Goal: Task Accomplishment & Management: Manage account settings

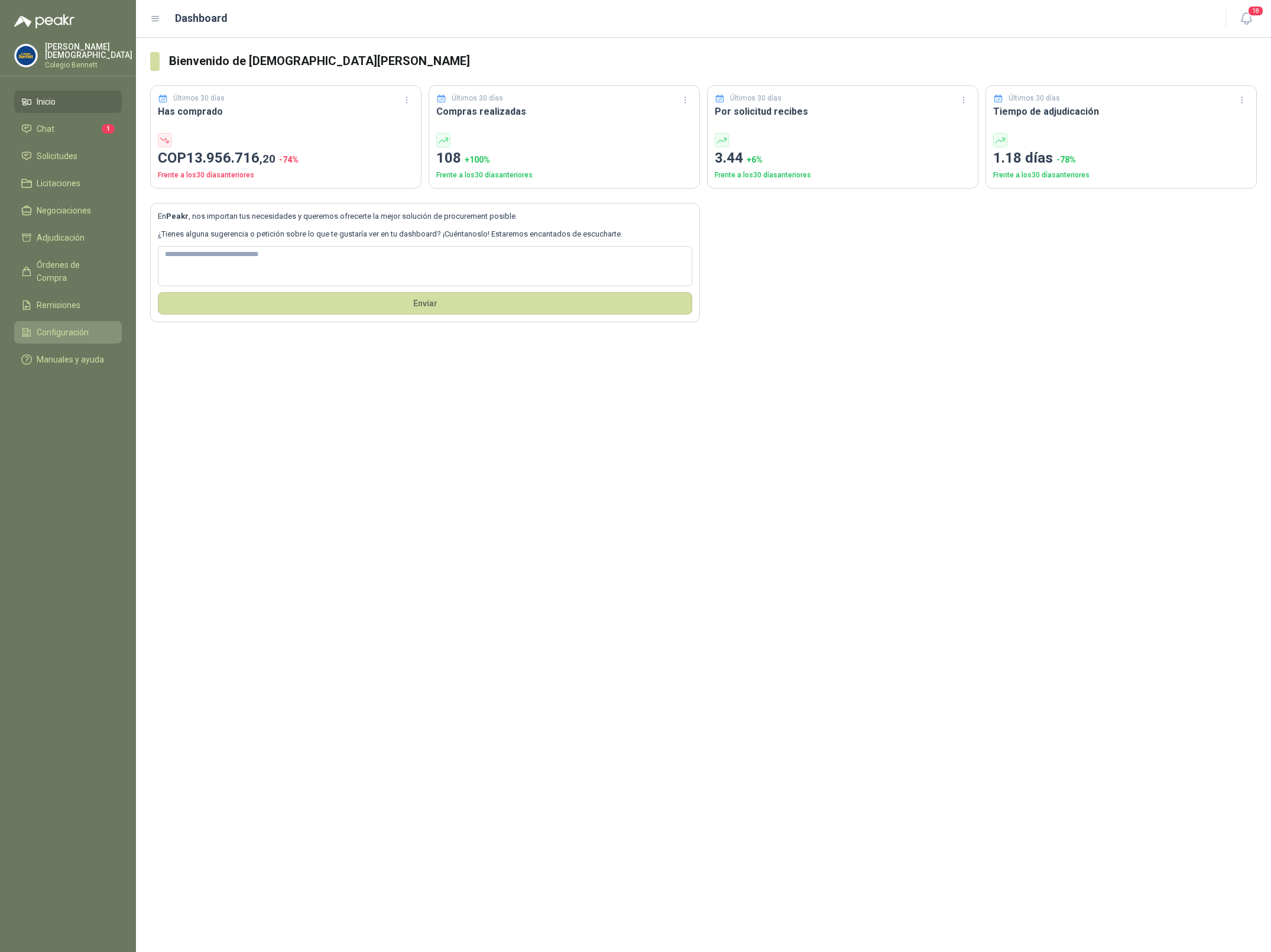
click at [65, 326] on span "Configuración" at bounding box center [63, 332] width 52 height 13
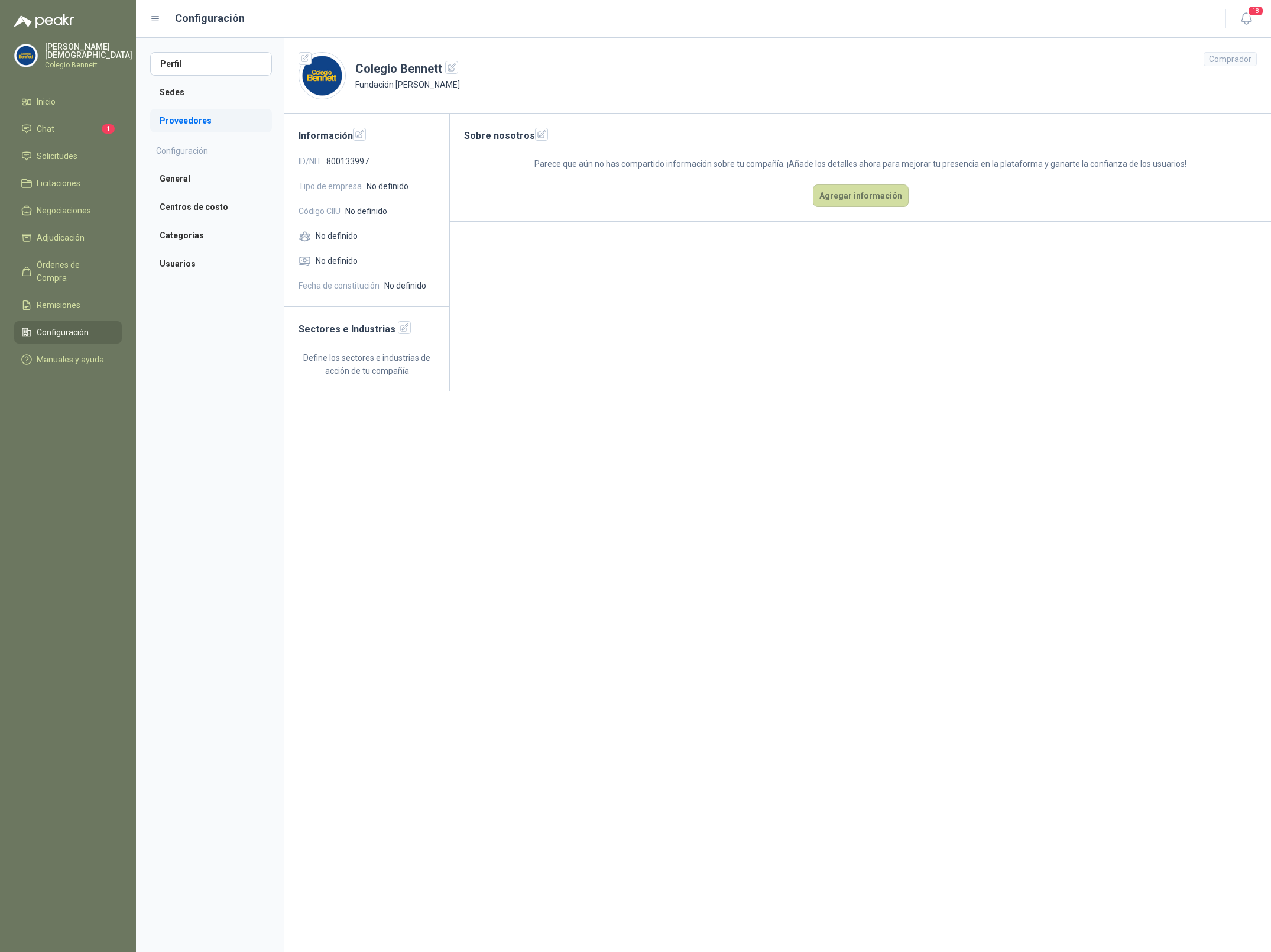
click at [187, 123] on li "Proveedores" at bounding box center [211, 121] width 122 height 24
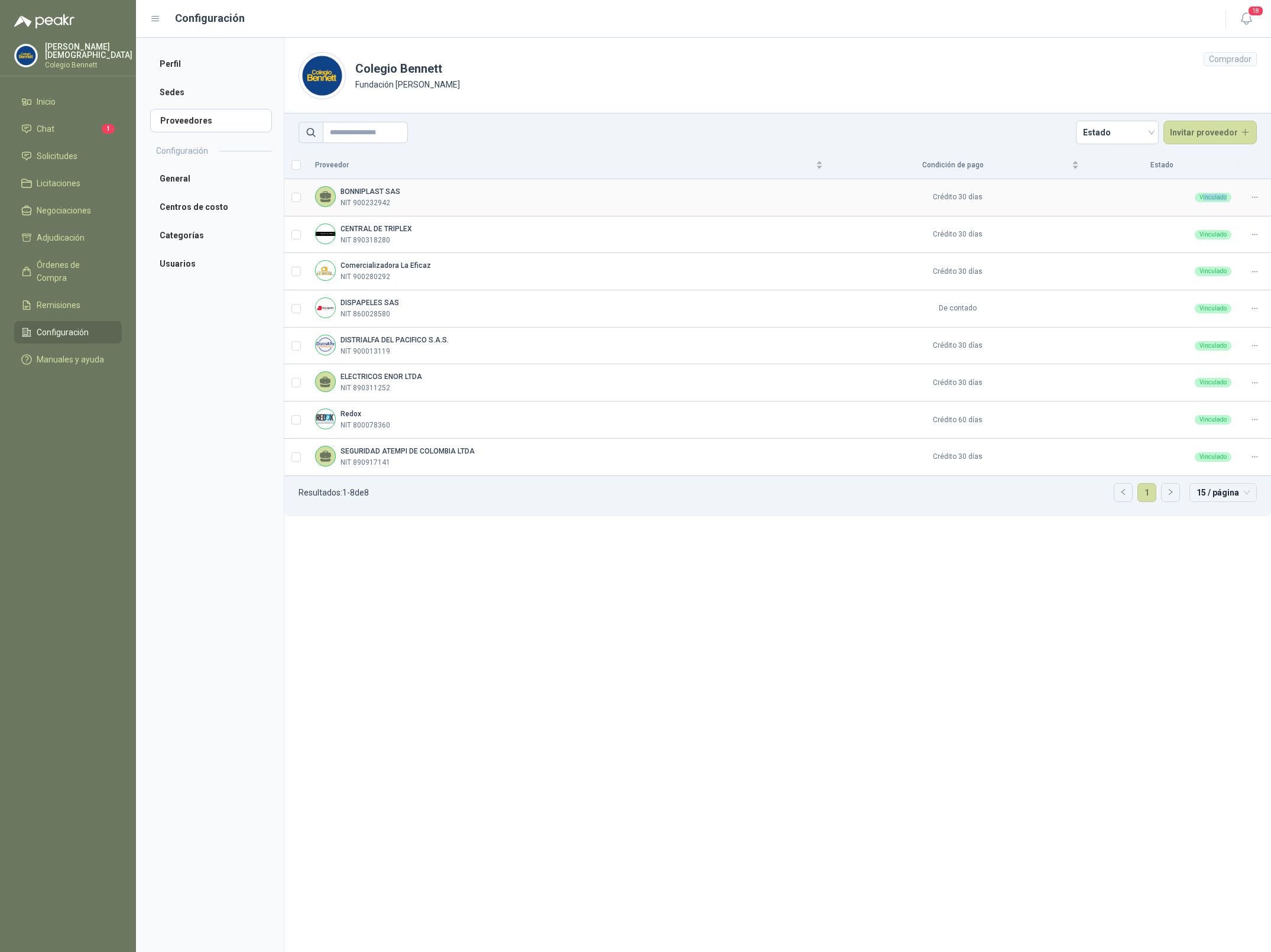
drag, startPoint x: 1203, startPoint y: 198, endPoint x: 1233, endPoint y: 197, distance: 30.0
click at [1237, 197] on td "Vinculado" at bounding box center [1162, 198] width 152 height 37
click at [1223, 197] on div "Vinculado" at bounding box center [1213, 197] width 37 height 9
drag, startPoint x: 425, startPoint y: 74, endPoint x: 440, endPoint y: 74, distance: 15.0
click at [440, 74] on header "Colegio [PERSON_NAME] Fundación [PERSON_NAME] Comprador" at bounding box center [777, 75] width 987 height 76
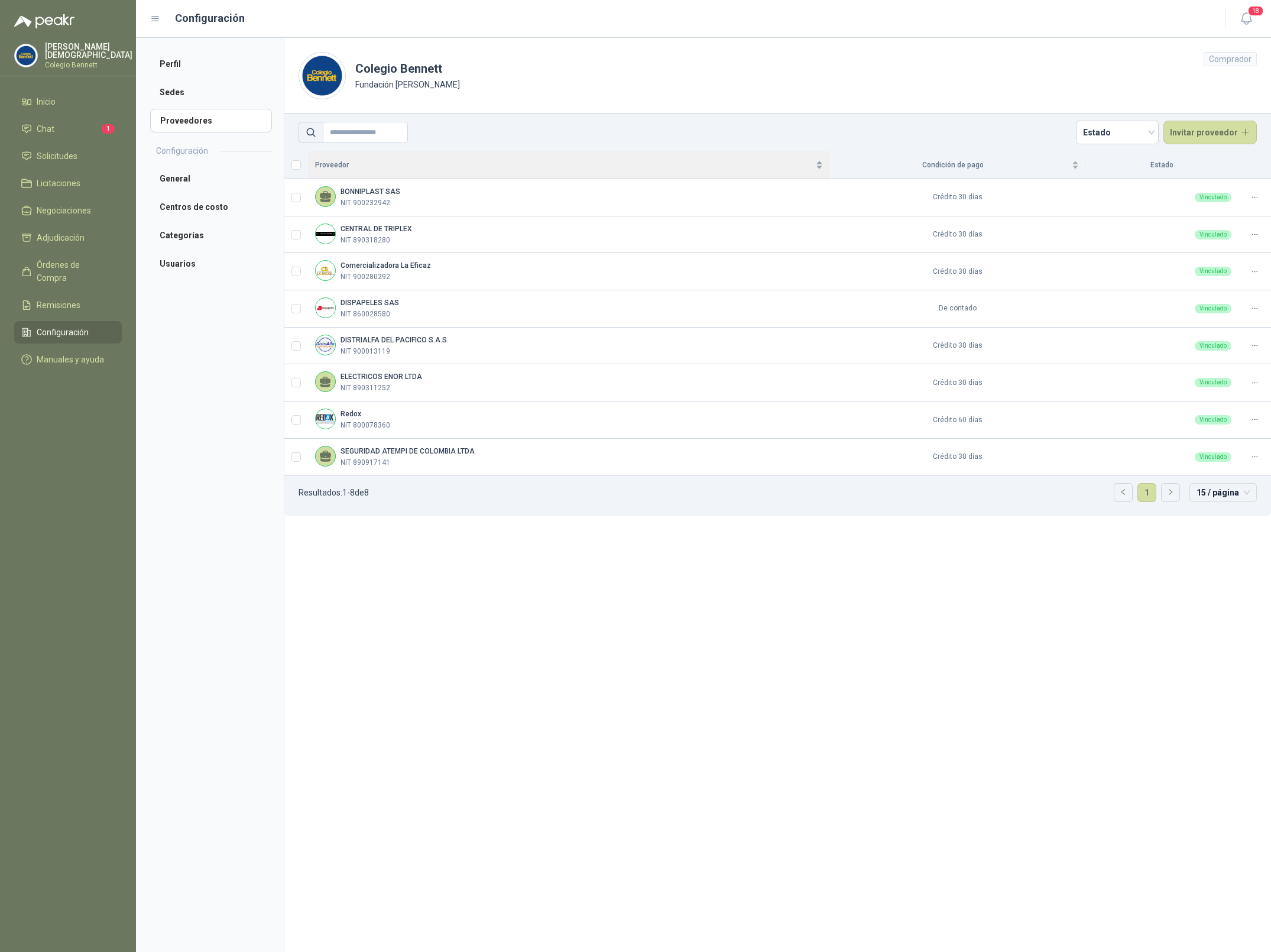
click at [547, 171] on div "Proveedor" at bounding box center [569, 165] width 508 height 12
drag, startPoint x: 369, startPoint y: 495, endPoint x: 394, endPoint y: 495, distance: 25.0
click at [394, 495] on ul "Resultados: 1 - 8 de 8 1 15 / página" at bounding box center [777, 496] width 987 height 40
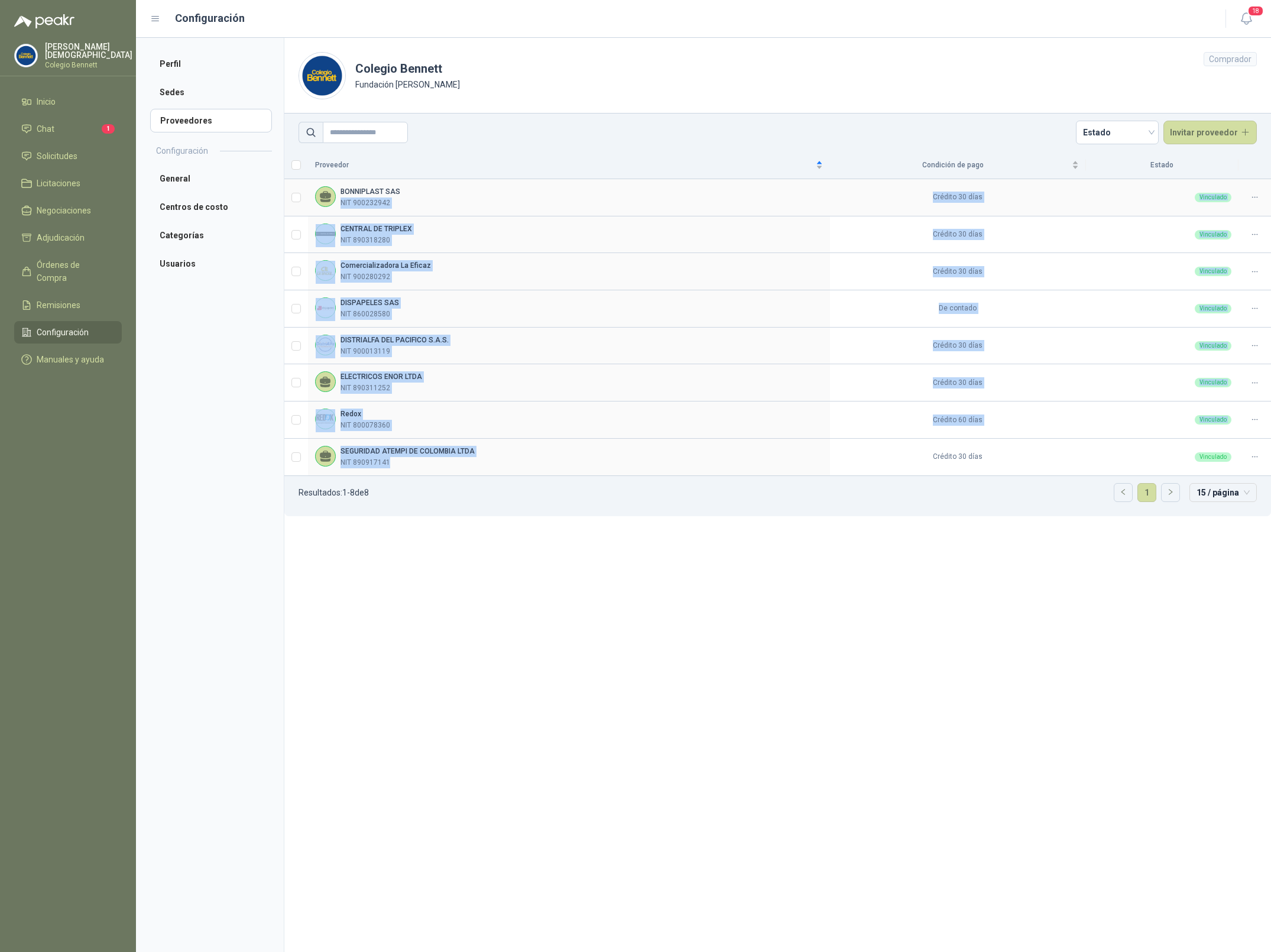
drag, startPoint x: 398, startPoint y: 460, endPoint x: 345, endPoint y: 184, distance: 281.0
click at [340, 200] on tbody "BONNIPLAST SAS NIT 900232942 Crédito 30 días Vinculado CENTRAL DE TRIPLEX NIT 8…" at bounding box center [777, 328] width 987 height 297
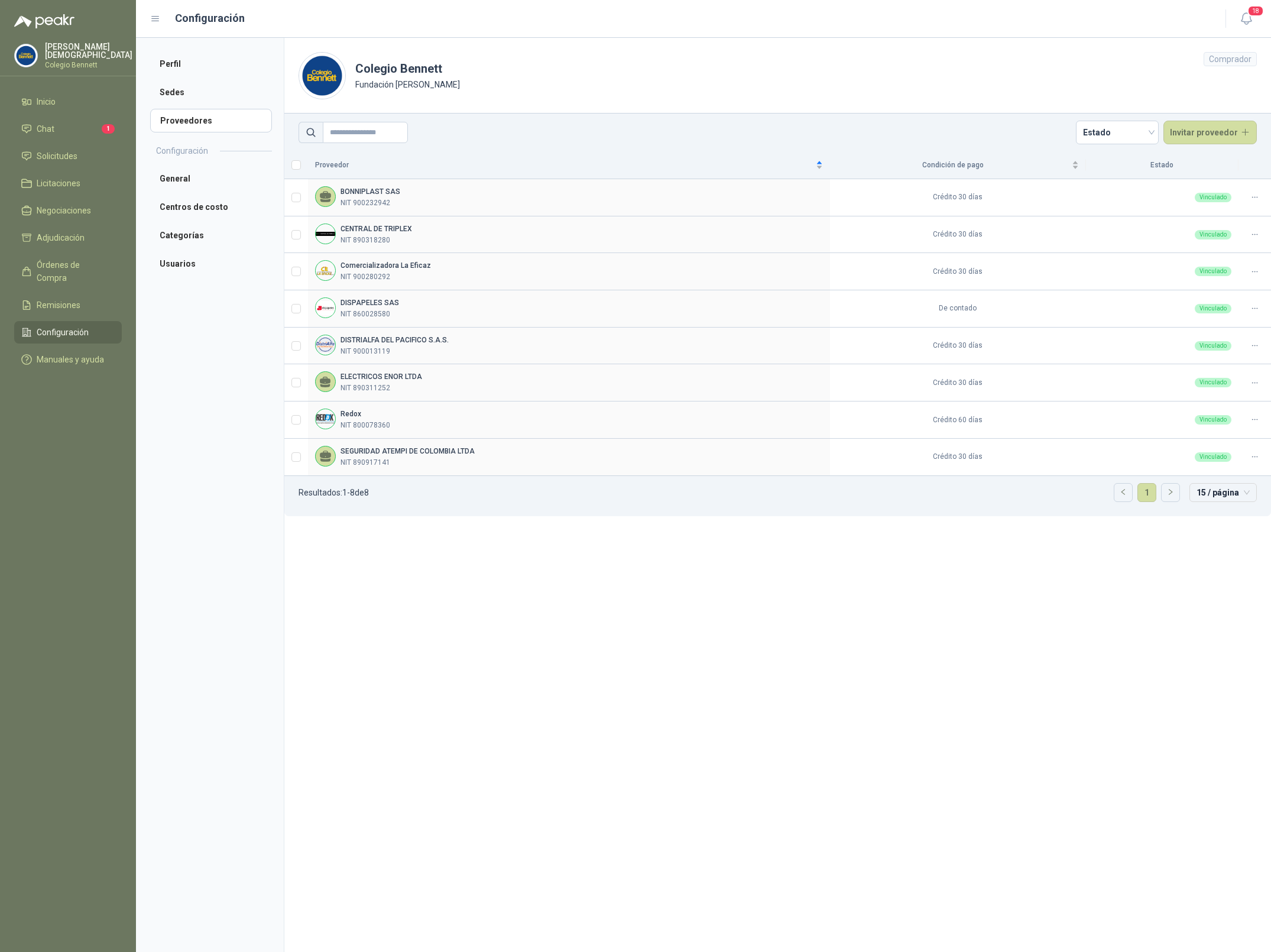
click at [454, 520] on section "Colegio [PERSON_NAME] Fundación [PERSON_NAME] Comprador Estado Invitar proveedo…" at bounding box center [777, 494] width 987 height 914
drag, startPoint x: 342, startPoint y: 192, endPoint x: 403, endPoint y: 191, distance: 61.0
click at [403, 191] on div "BONNIPLAST SAS NIT 900232942" at bounding box center [569, 197] width 508 height 22
click at [655, 208] on div "BONNIPLAST SAS NIT 900232942" at bounding box center [569, 197] width 508 height 22
click at [891, 260] on td "Crédito 30 días" at bounding box center [958, 272] width 256 height 37
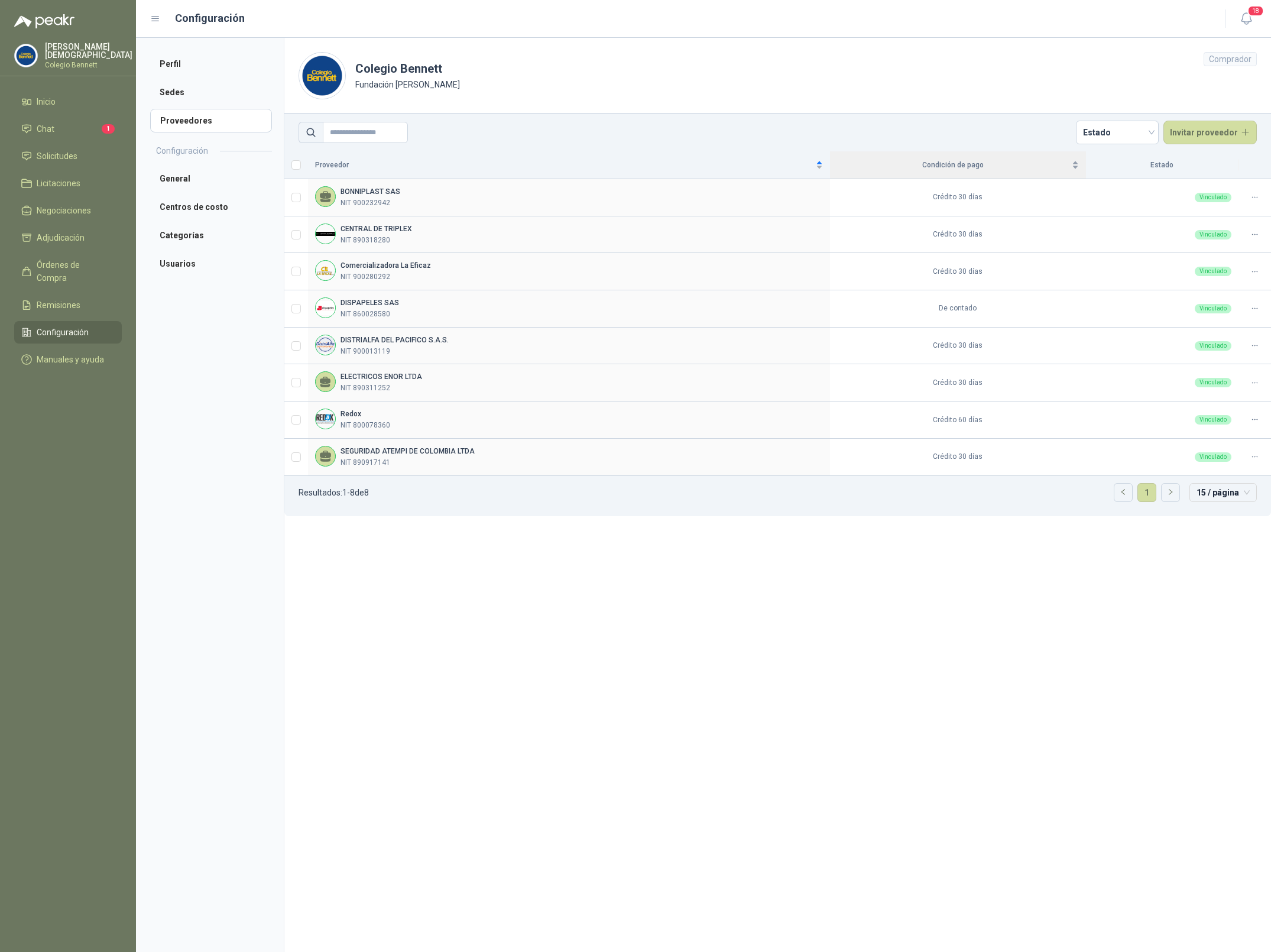
click at [1059, 167] on span "Condición de pago" at bounding box center [953, 165] width 232 height 11
click at [752, 160] on span "Proveedor" at bounding box center [564, 165] width 498 height 11
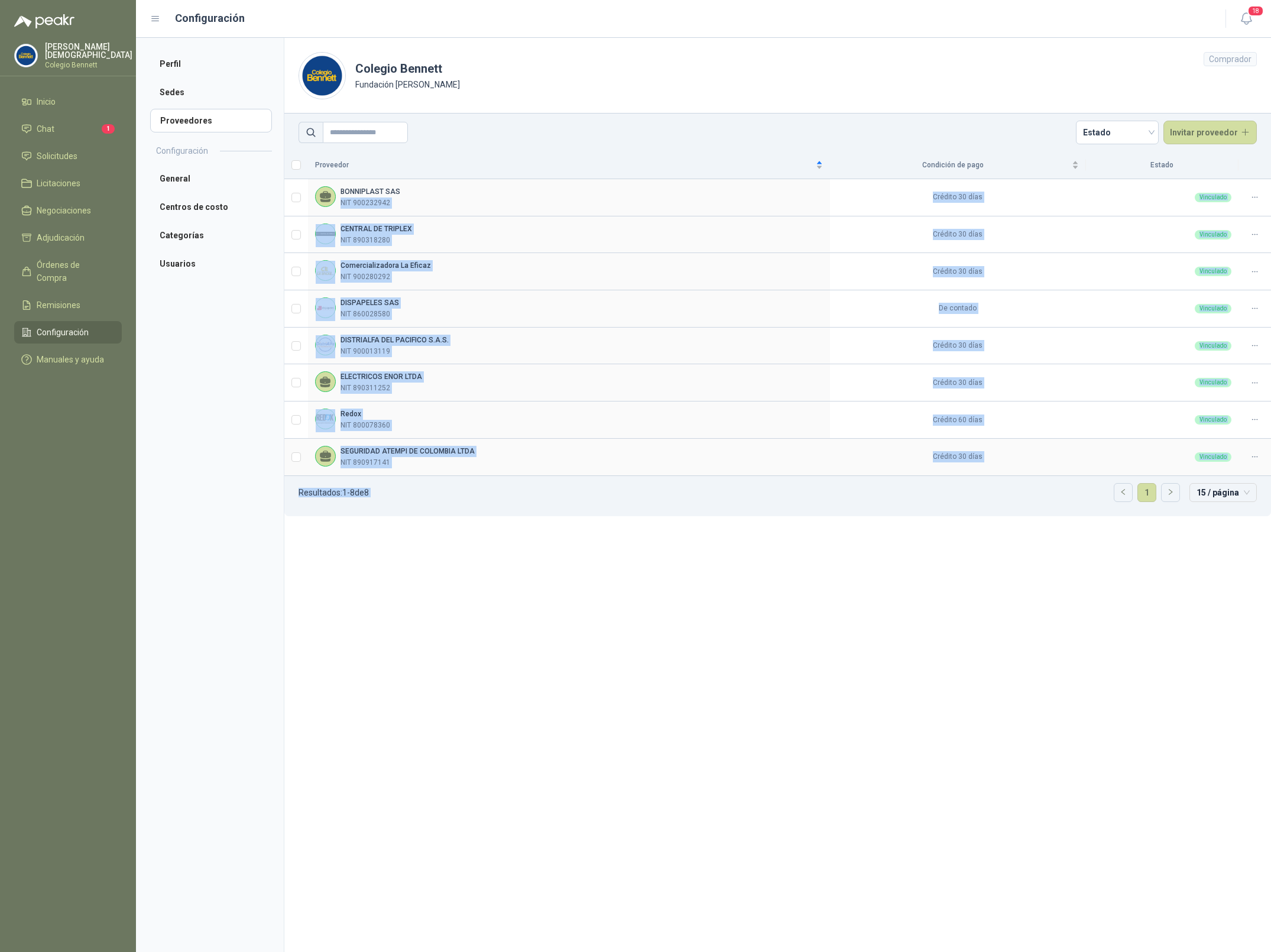
drag, startPoint x: 413, startPoint y: 192, endPoint x: 987, endPoint y: 478, distance: 641.3
click at [987, 478] on div "Proveedor Condición de pago Estado BONNIPLAST SAS NIT 900232942 Crédito 30 días…" at bounding box center [777, 334] width 987 height 365
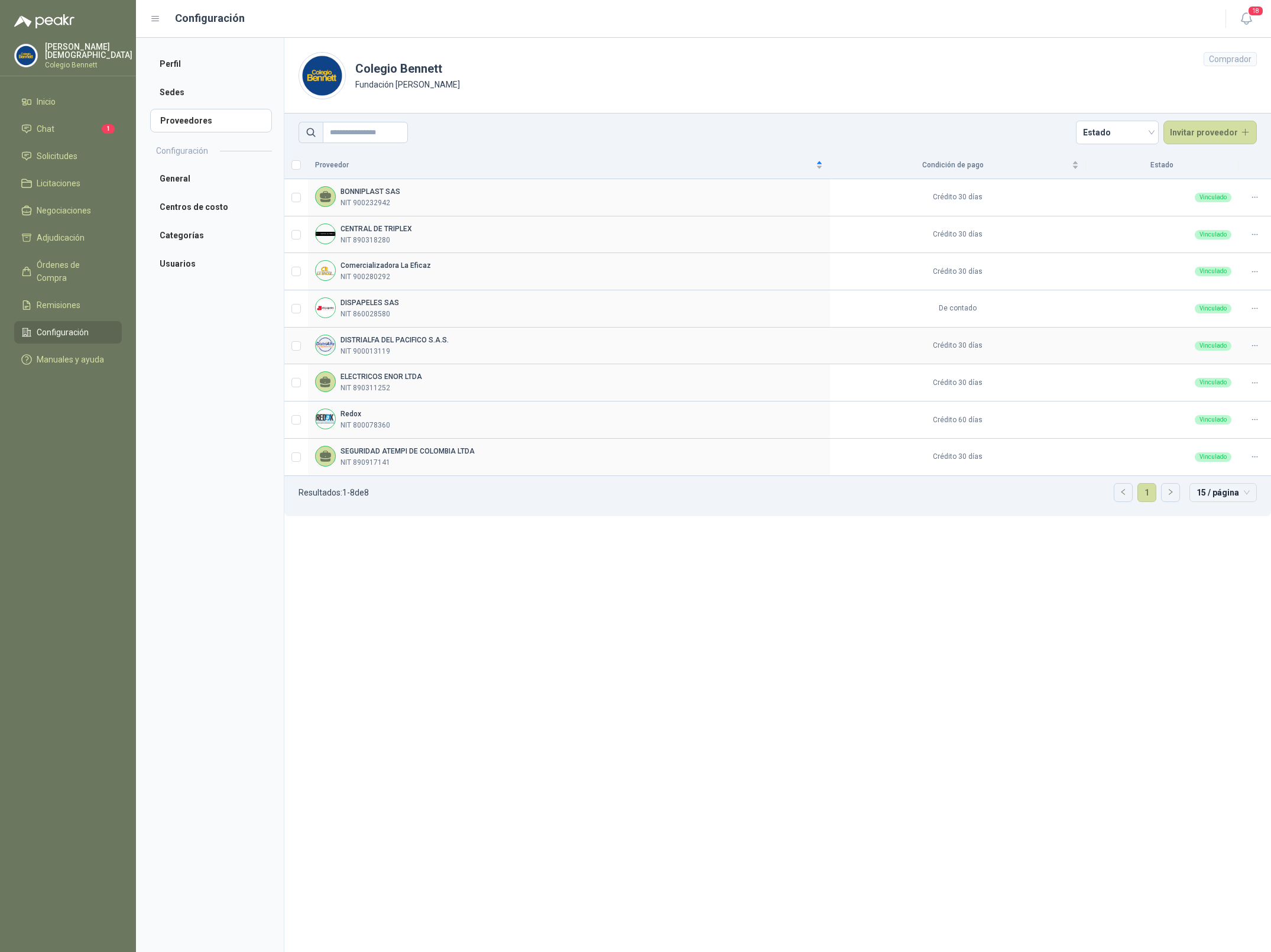
click at [752, 339] on div "DISTRIALFA [PERSON_NAME] S.A.S. NIT 900013119" at bounding box center [569, 346] width 508 height 22
click at [817, 164] on div "Proveedor" at bounding box center [569, 165] width 508 height 12
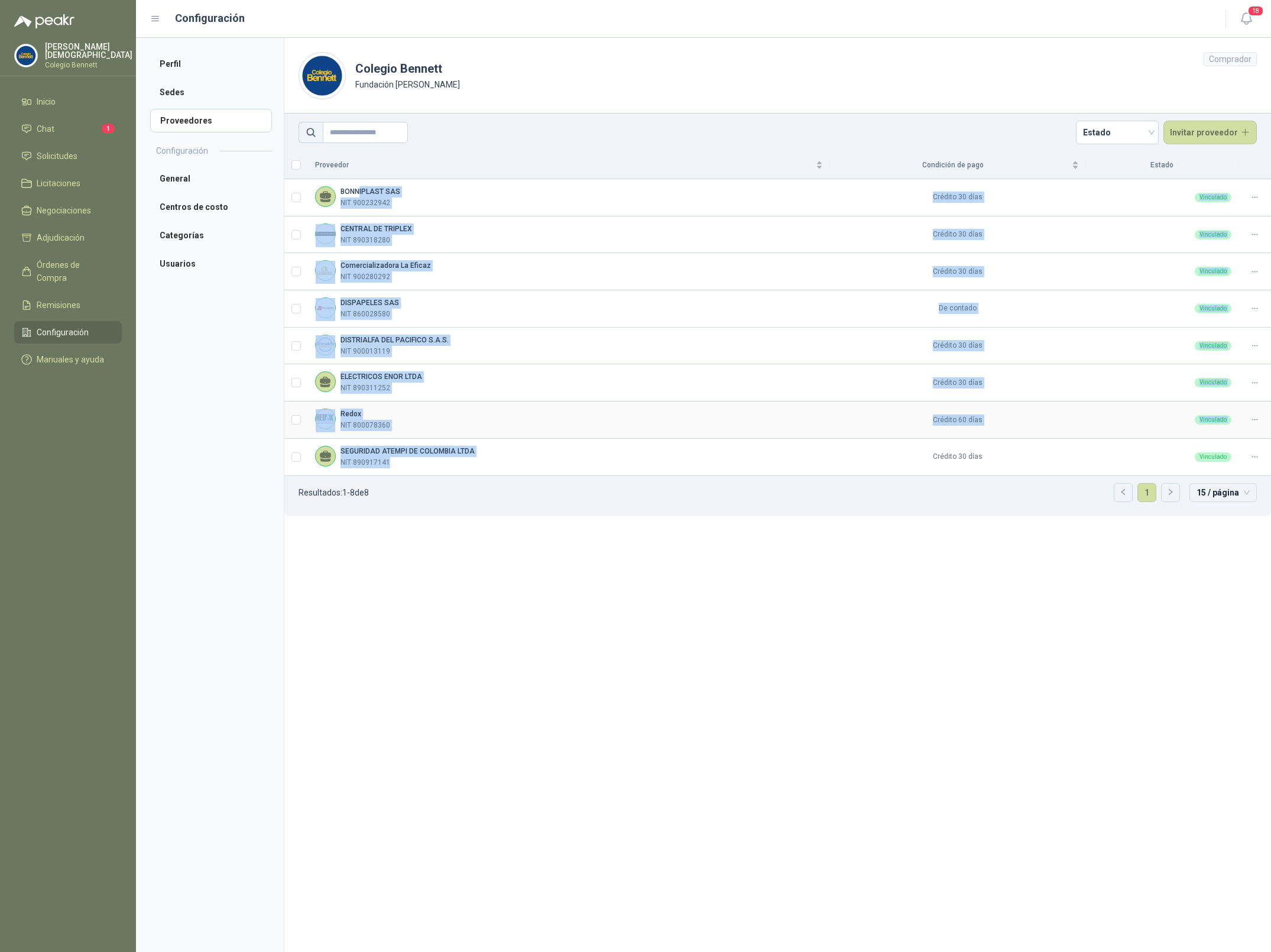
drag, startPoint x: 359, startPoint y: 194, endPoint x: 719, endPoint y: 467, distance: 451.8
click at [748, 468] on tbody "BONNIPLAST SAS NIT 900232942 Crédito 30 días Vinculado CENTRAL DE TRIPLEX NIT 8…" at bounding box center [777, 328] width 987 height 297
click at [719, 429] on div "Redox NIT 800078360" at bounding box center [569, 420] width 508 height 22
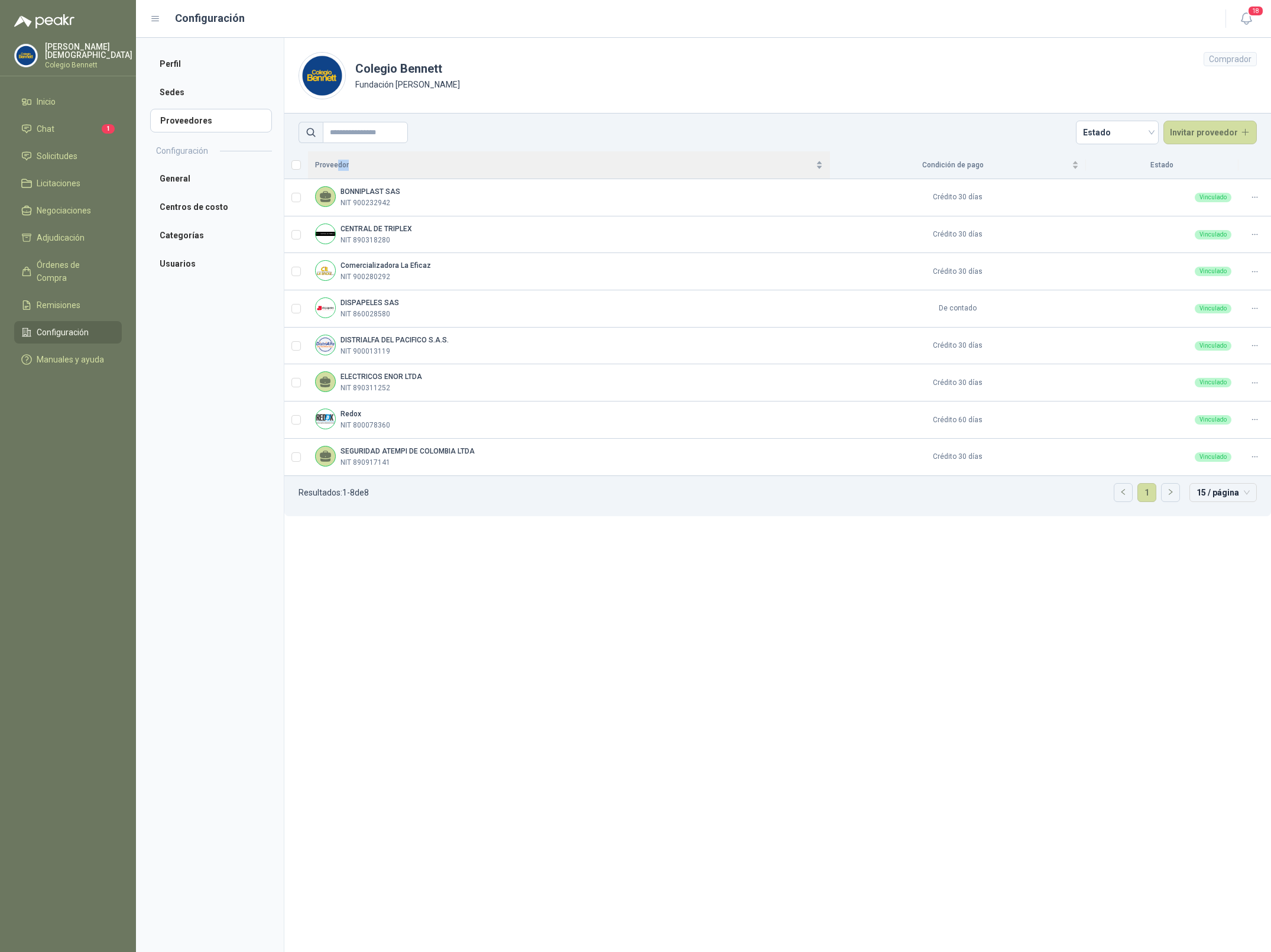
drag, startPoint x: 336, startPoint y: 167, endPoint x: 351, endPoint y: 167, distance: 15.0
click at [351, 167] on span "Proveedor" at bounding box center [564, 165] width 498 height 11
drag, startPoint x: 833, startPoint y: 165, endPoint x: 800, endPoint y: 171, distance: 33.5
click at [800, 171] on div "Proveedor" at bounding box center [569, 165] width 508 height 12
drag, startPoint x: 840, startPoint y: 167, endPoint x: 829, endPoint y: 170, distance: 11.4
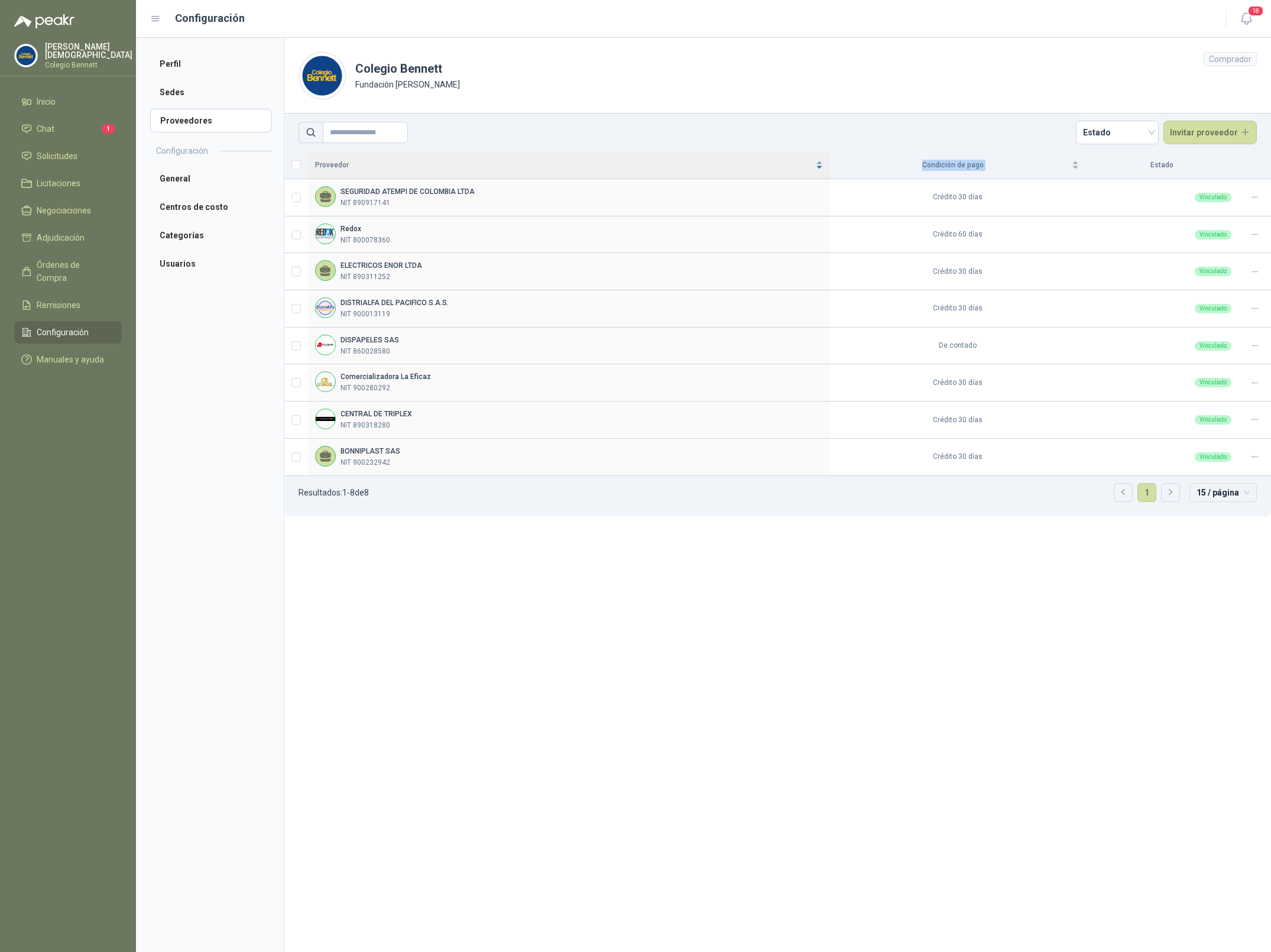
click at [837, 169] on div "Condición de pago" at bounding box center [958, 165] width 242 height 12
click at [813, 168] on span "Proveedor" at bounding box center [564, 165] width 498 height 11
drag, startPoint x: 380, startPoint y: 191, endPoint x: 476, endPoint y: 199, distance: 96.3
click at [475, 199] on div "BONNIPLAST SAS NIT 900232942" at bounding box center [569, 197] width 508 height 22
click at [1075, 198] on td "Crédito 30 días" at bounding box center [958, 198] width 256 height 37
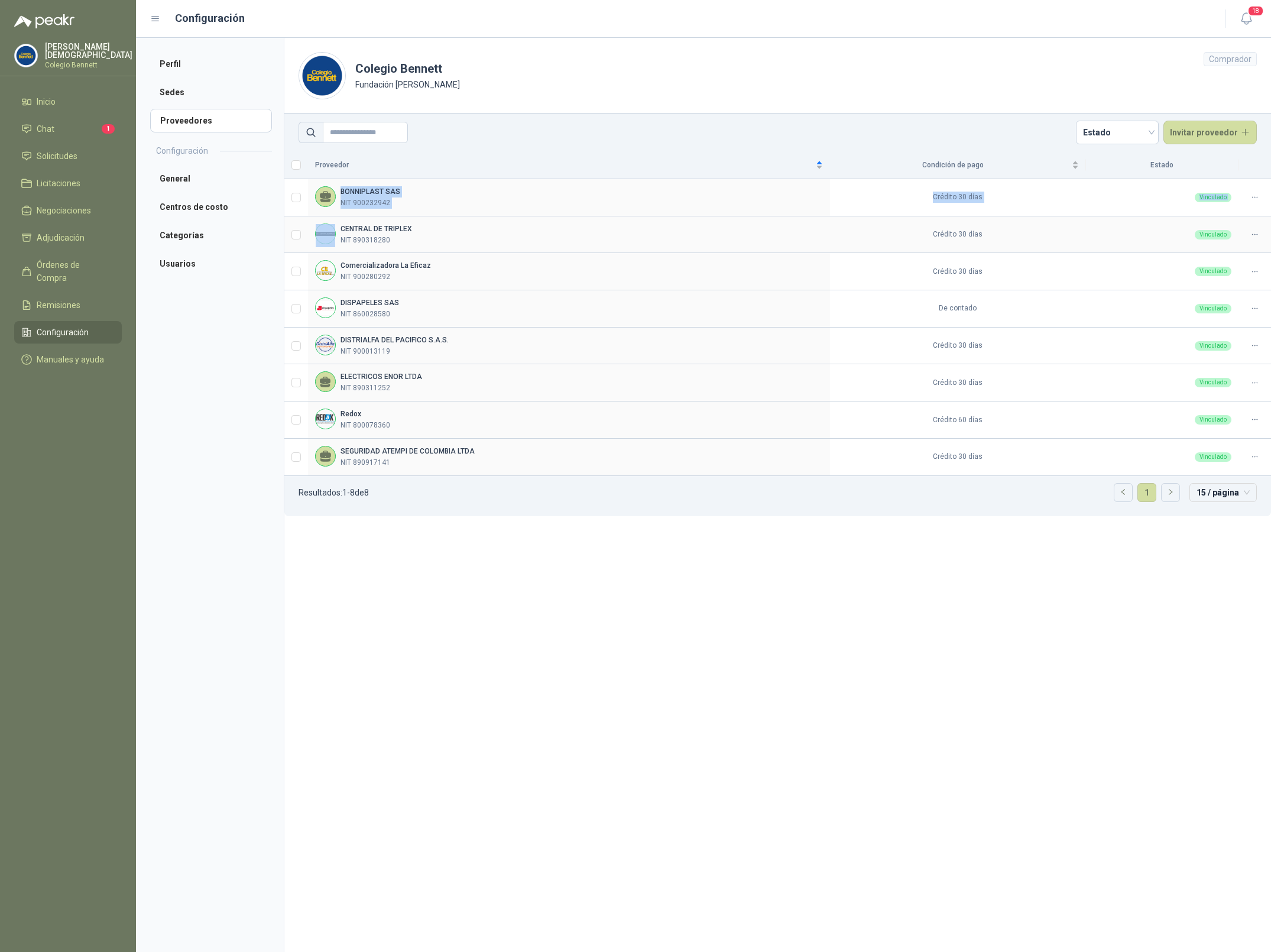
drag, startPoint x: 336, startPoint y: 187, endPoint x: 461, endPoint y: 220, distance: 129.3
click at [461, 220] on tbody "BONNIPLAST SAS NIT 900232942 Crédito 30 días Vinculado CENTRAL DE TRIPLEX NIT 8…" at bounding box center [777, 328] width 987 height 297
click at [491, 205] on div "BONNIPLAST SAS NIT 900232942" at bounding box center [569, 197] width 508 height 22
drag, startPoint x: 342, startPoint y: 191, endPoint x: 417, endPoint y: 196, distance: 75.2
click at [417, 196] on div "BONNIPLAST SAS NIT 900232942" at bounding box center [569, 197] width 508 height 22
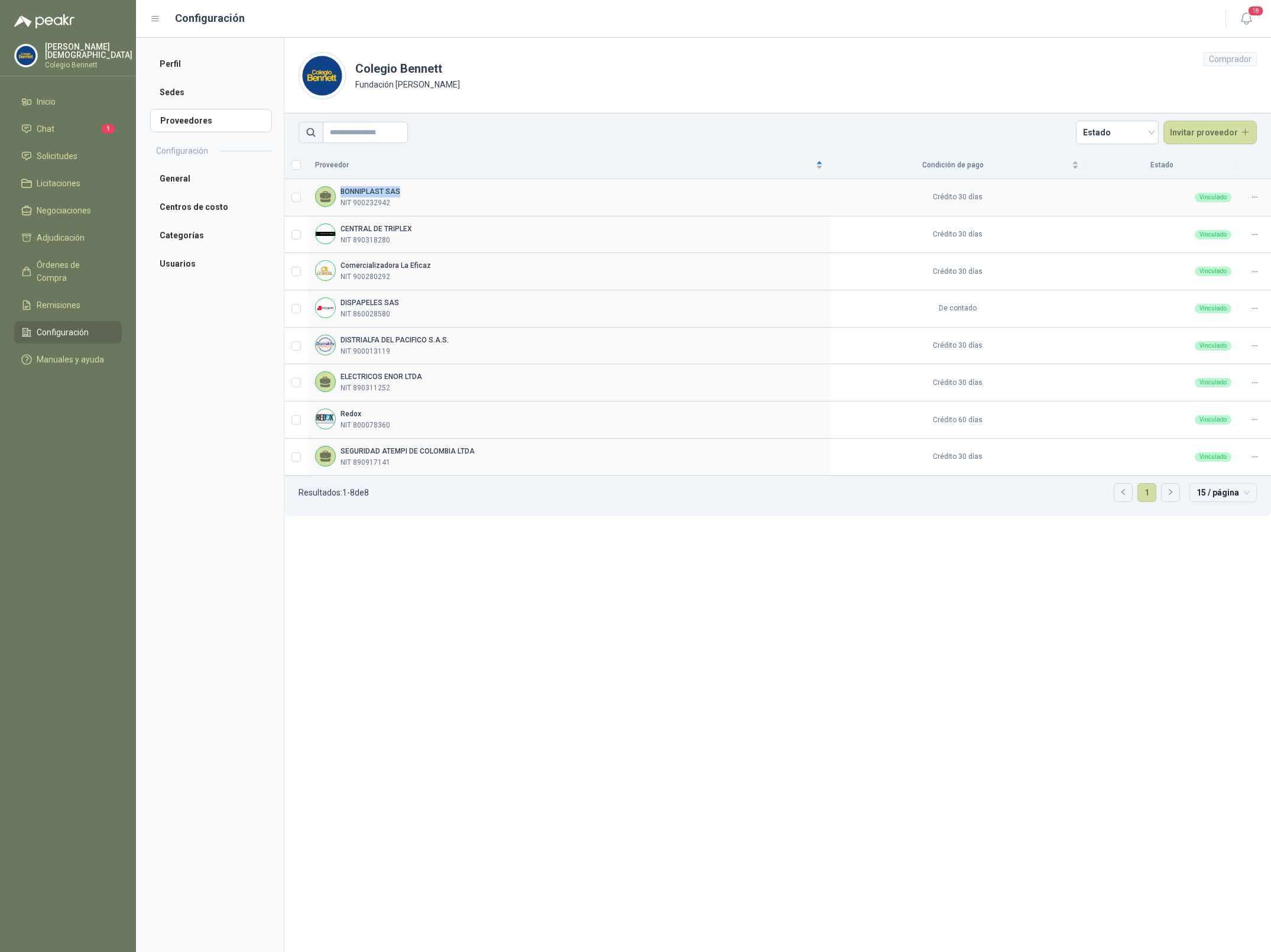
click at [417, 196] on div "BONNIPLAST SAS NIT 900232942" at bounding box center [569, 197] width 508 height 22
click at [70, 156] on span "Solicitudes" at bounding box center [57, 156] width 41 height 13
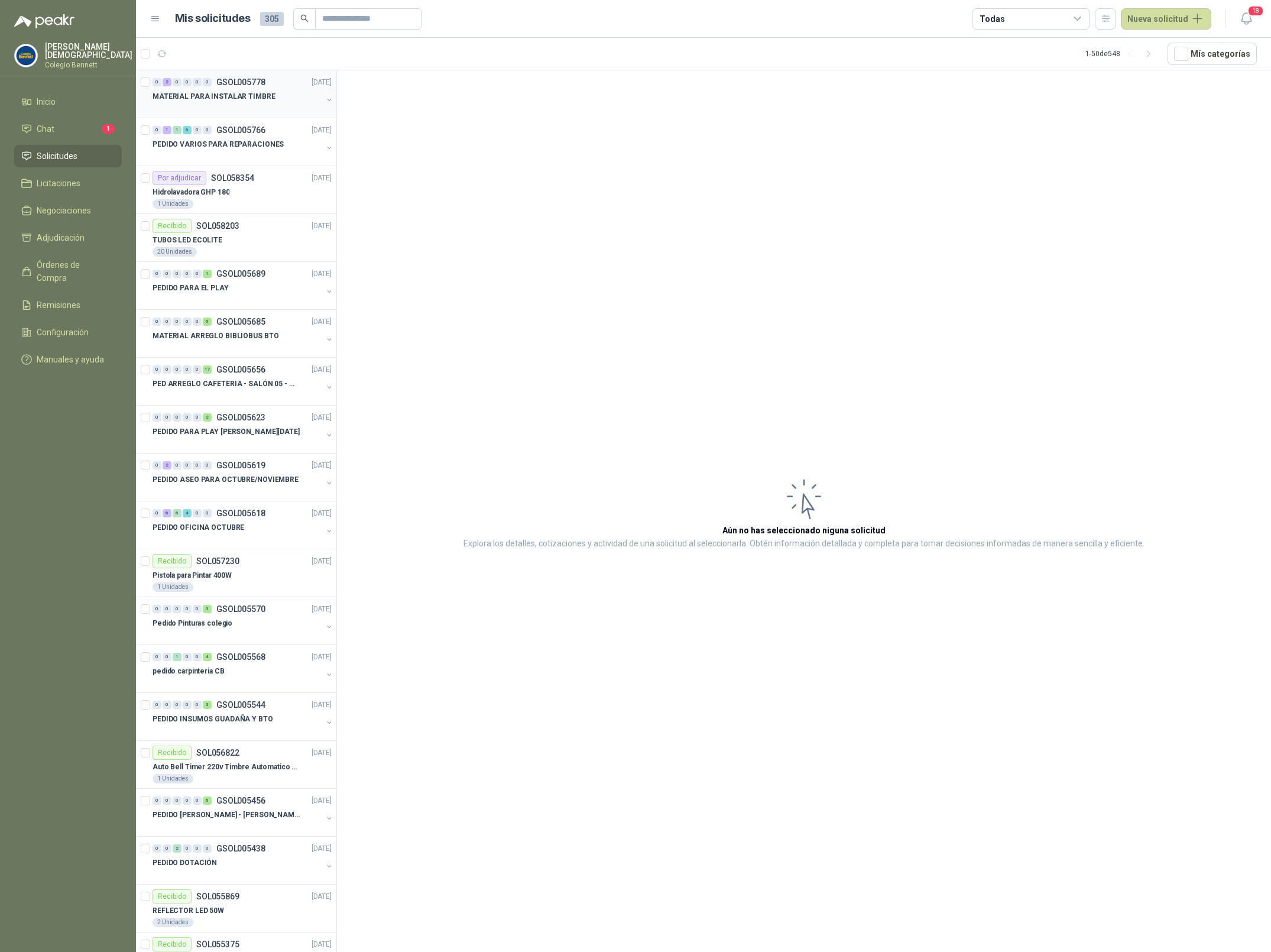
click at [221, 90] on div "MATERIAL PARA INSTALAR TIMBRE" at bounding box center [237, 96] width 169 height 15
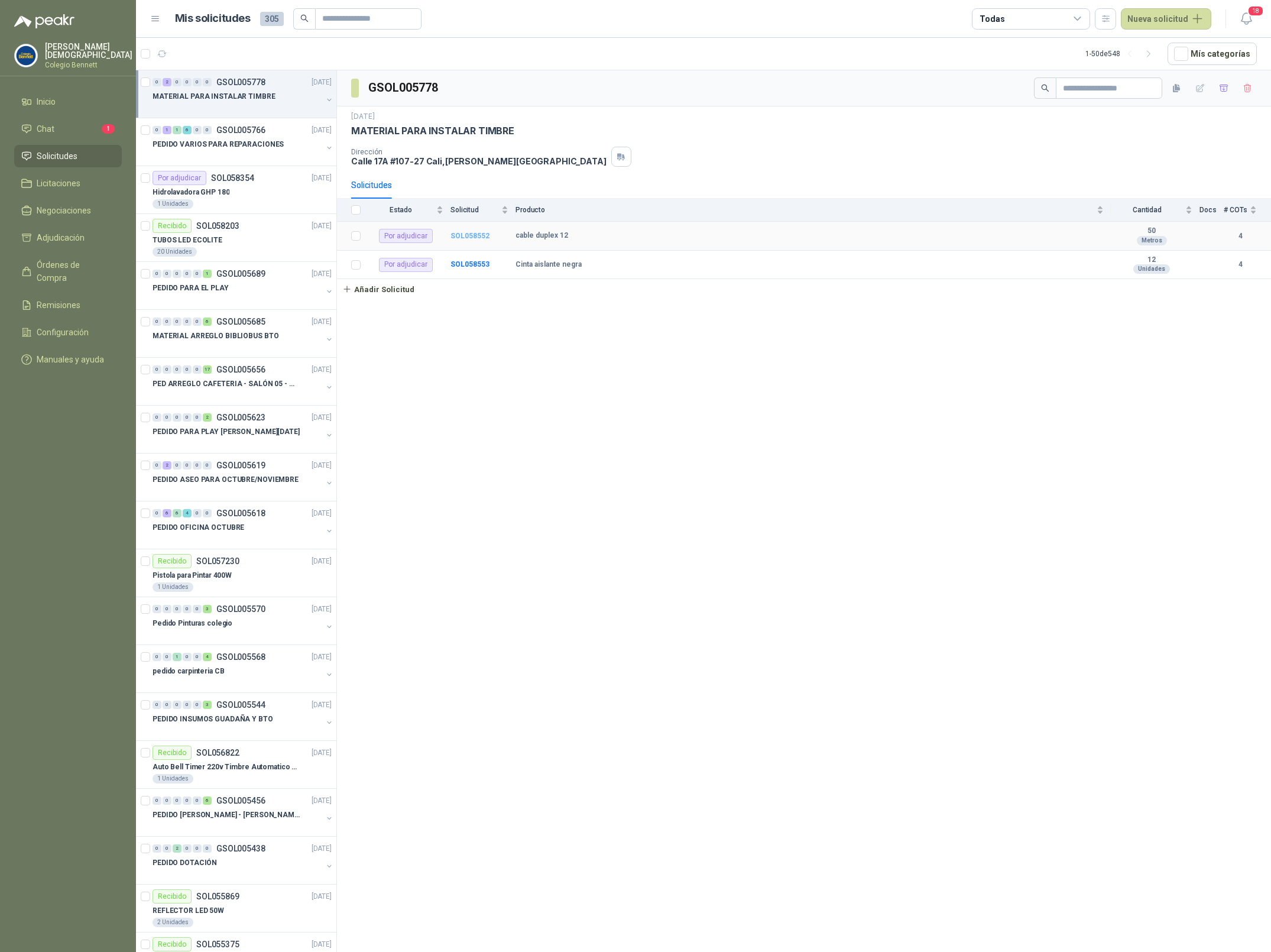
click at [469, 235] on b "SOL058552" at bounding box center [469, 235] width 39 height 9
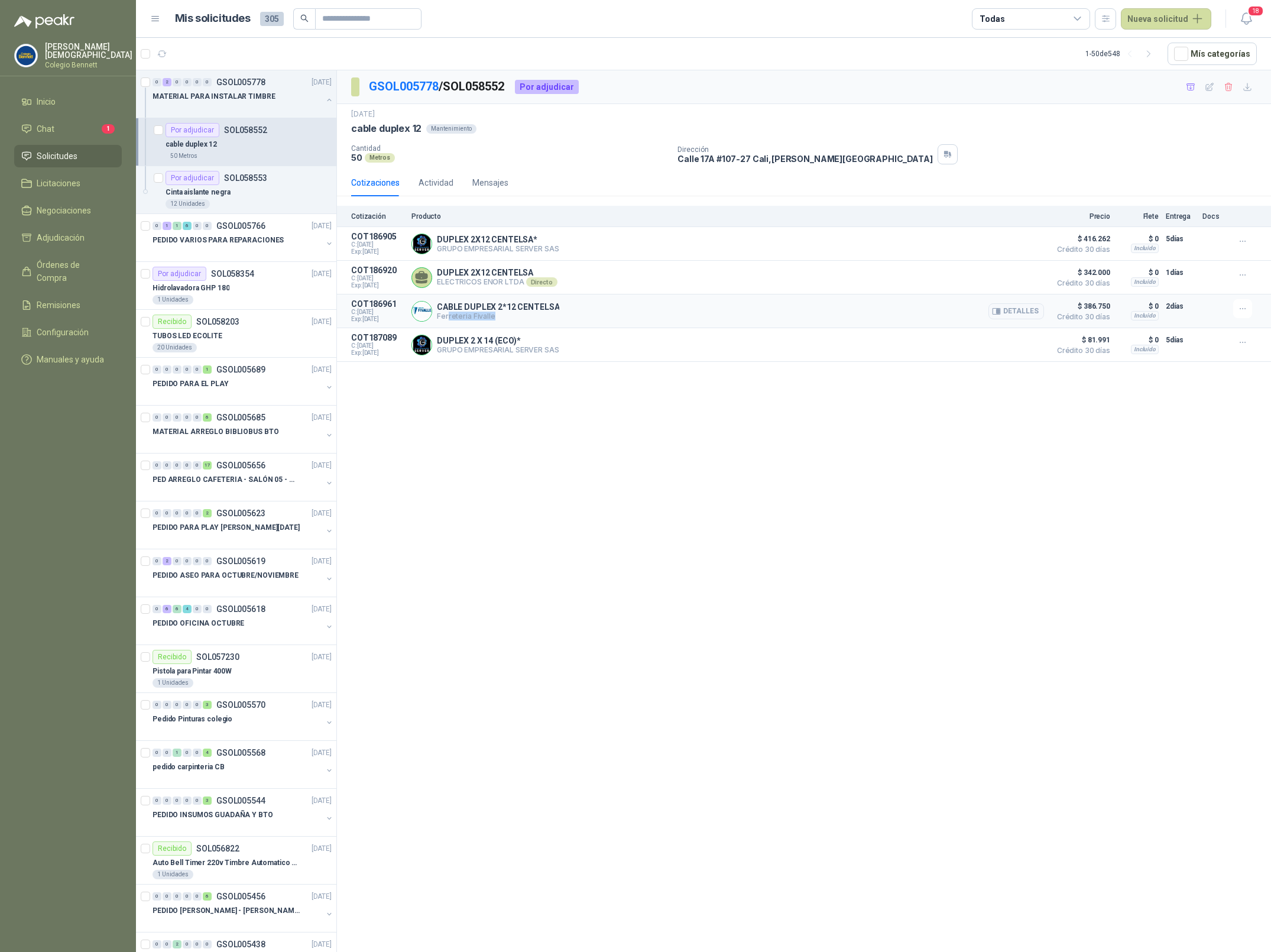
drag, startPoint x: 447, startPoint y: 318, endPoint x: 507, endPoint y: 315, distance: 60.1
click at [507, 315] on p "Ferreteria Fivalle" at bounding box center [498, 316] width 123 height 9
click at [510, 320] on p "Ferreteria Fivalle" at bounding box center [498, 316] width 123 height 9
click at [1011, 311] on button "Detalles" at bounding box center [1016, 311] width 55 height 16
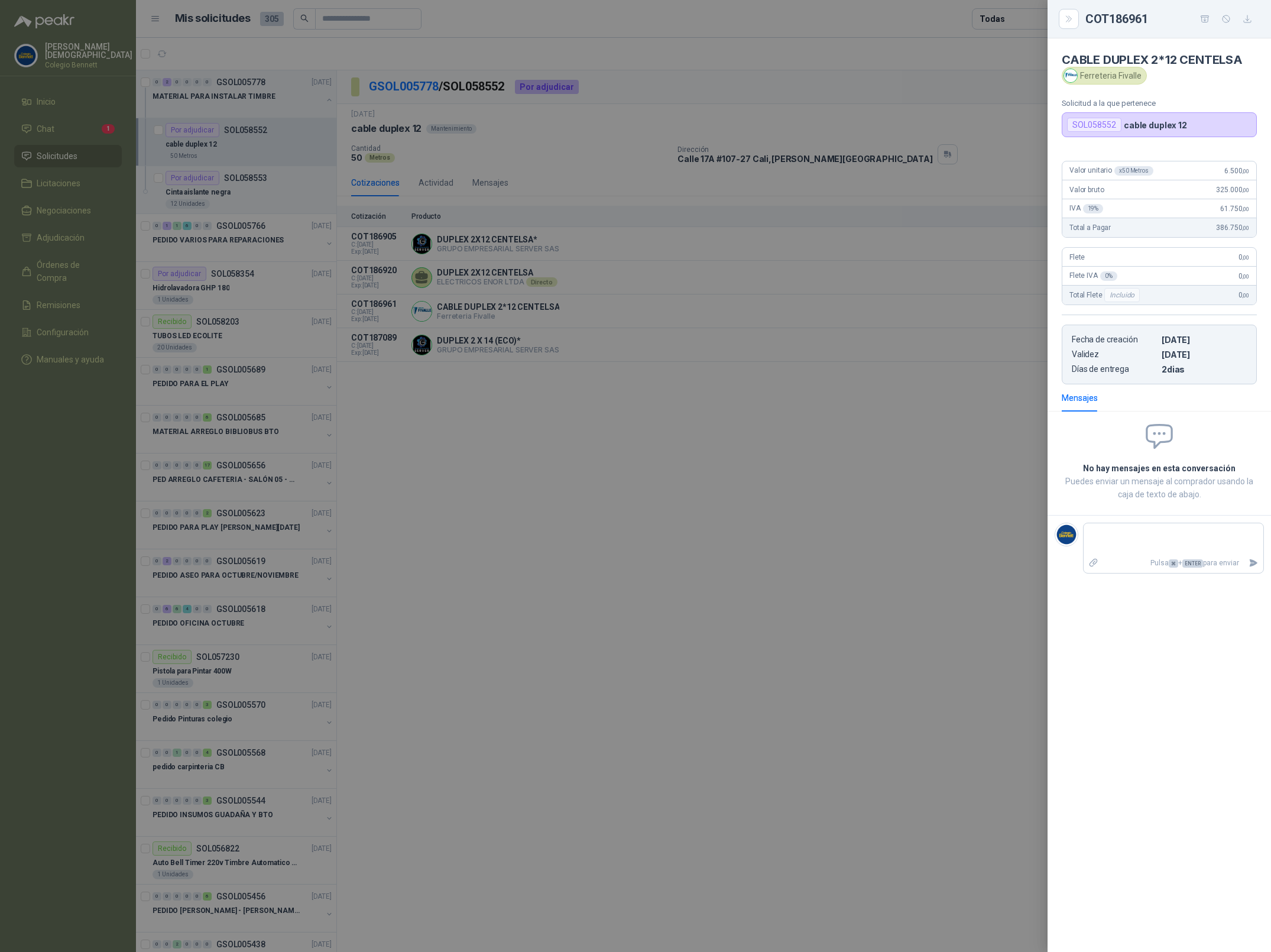
click at [154, 87] on div at bounding box center [636, 476] width 1271 height 952
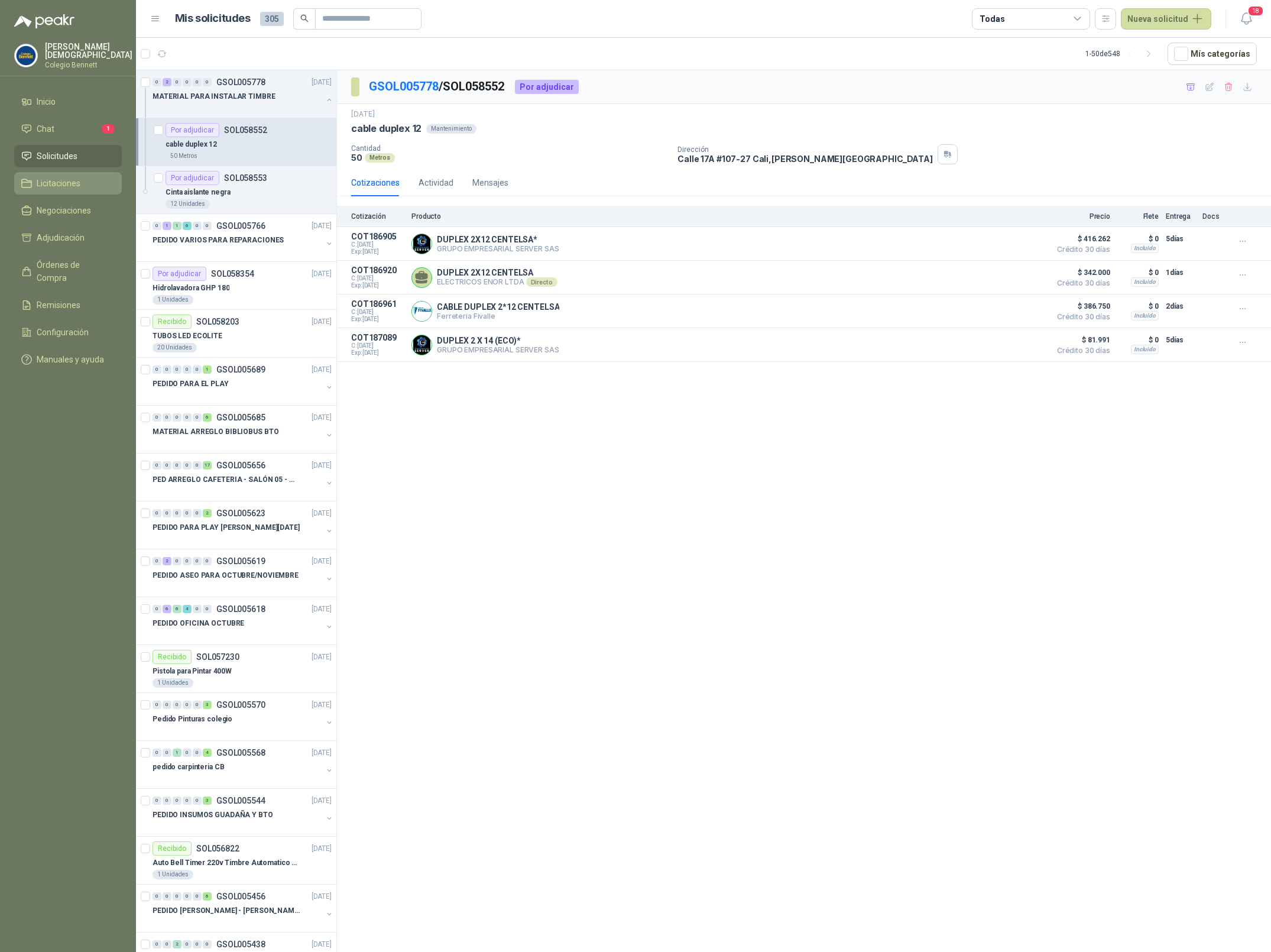
click at [65, 180] on span "Licitaciones" at bounding box center [59, 183] width 44 height 13
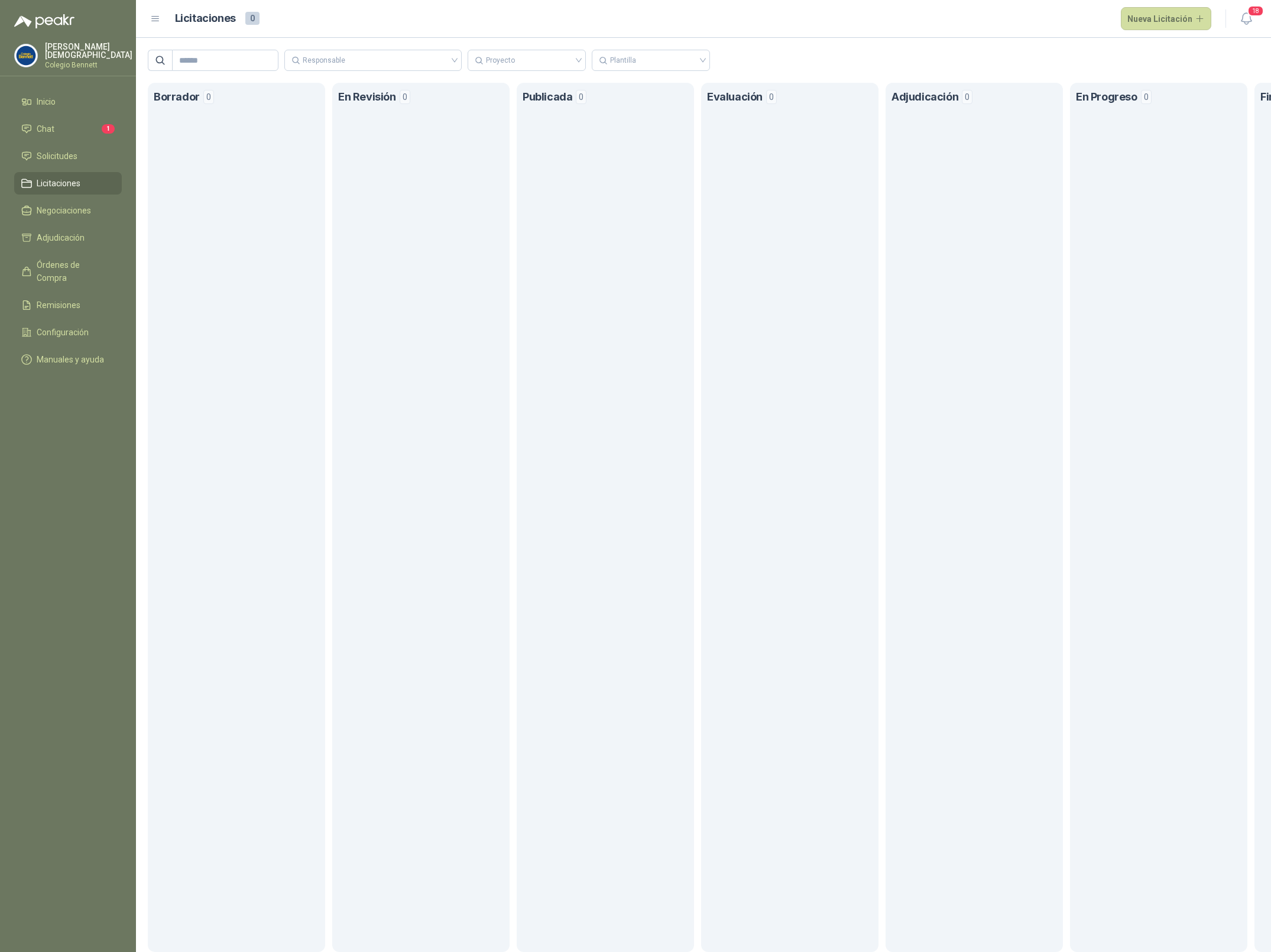
click at [91, 61] on p "Colegio Bennett" at bounding box center [88, 65] width 88 height 7
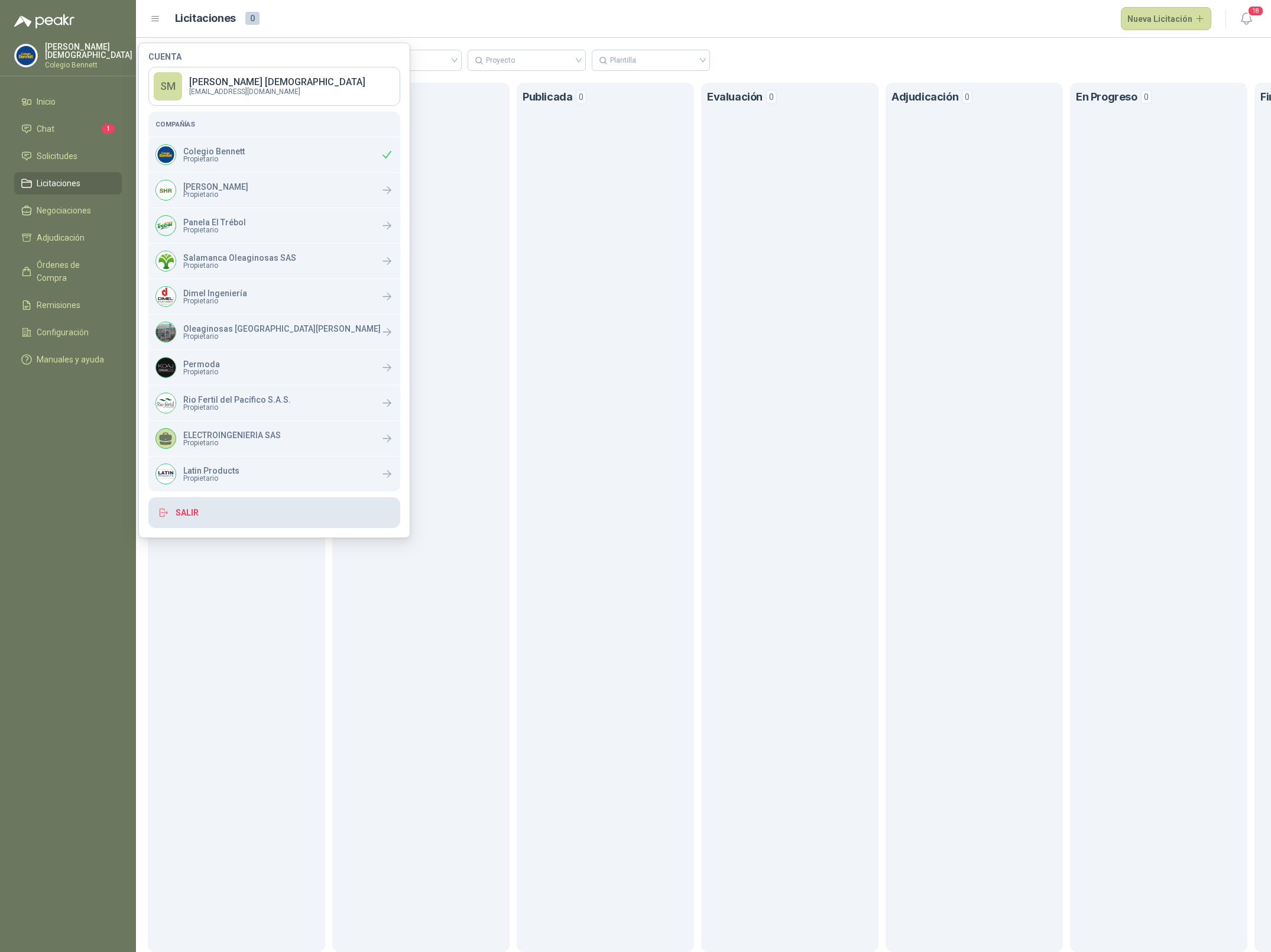
click at [227, 509] on button "Salir" at bounding box center [274, 512] width 252 height 31
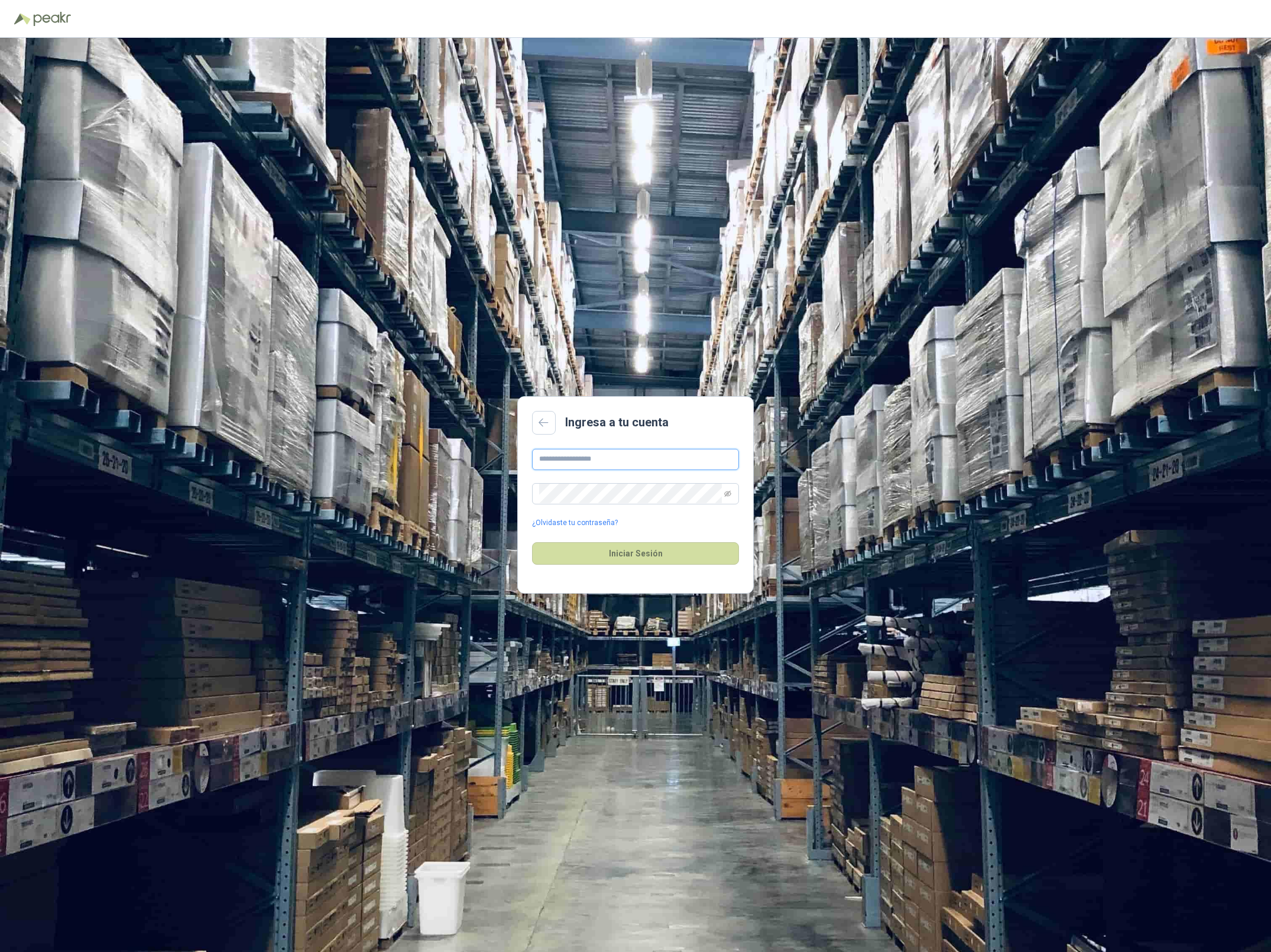
type input "**********"
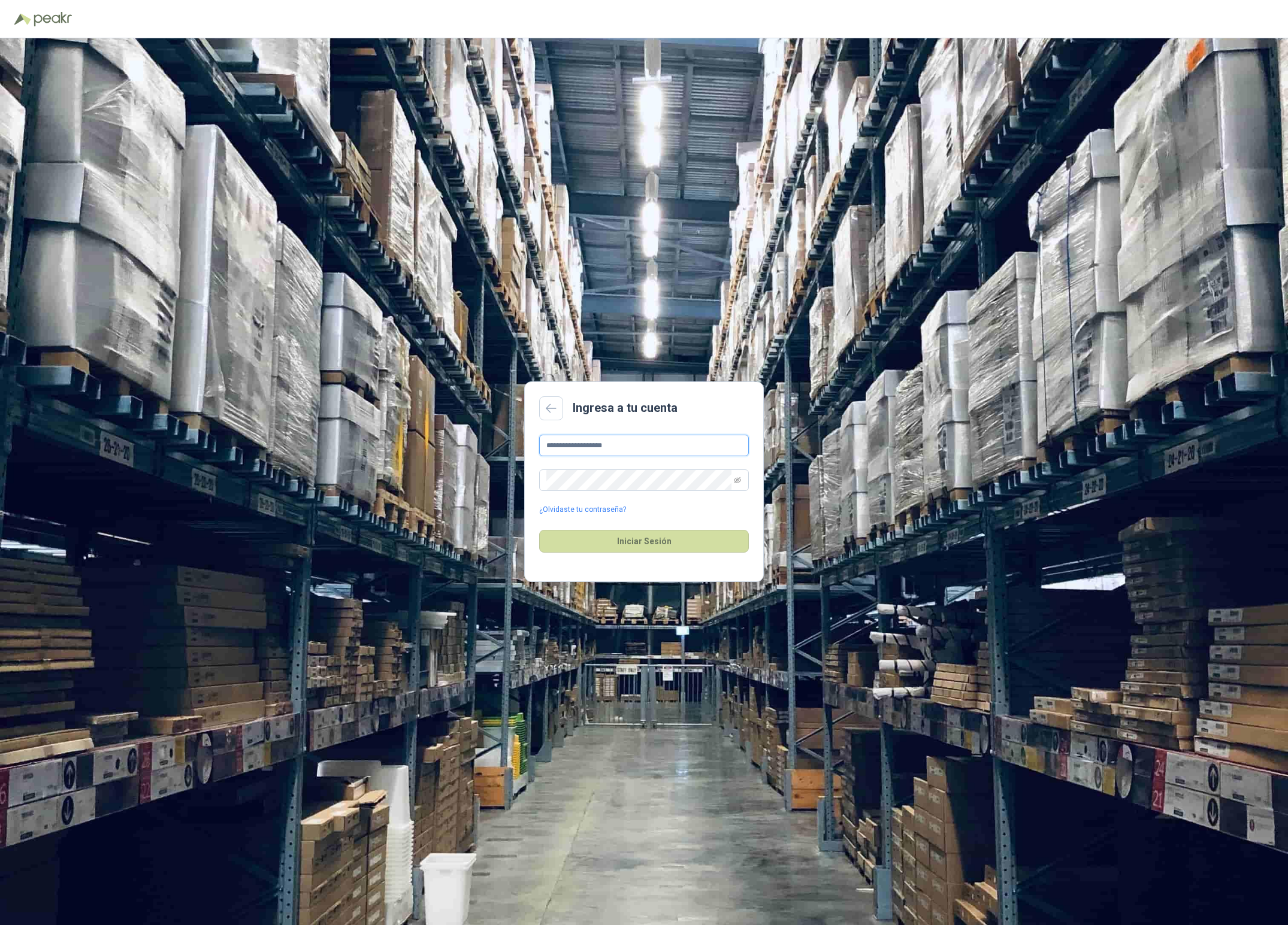
click at [635, 451] on input "**********" at bounding box center [644, 445] width 210 height 21
type input "**********"
click at [631, 551] on button "Iniciar Sesión" at bounding box center [644, 542] width 210 height 23
